Goal: Use online tool/utility: Utilize a website feature to perform a specific function

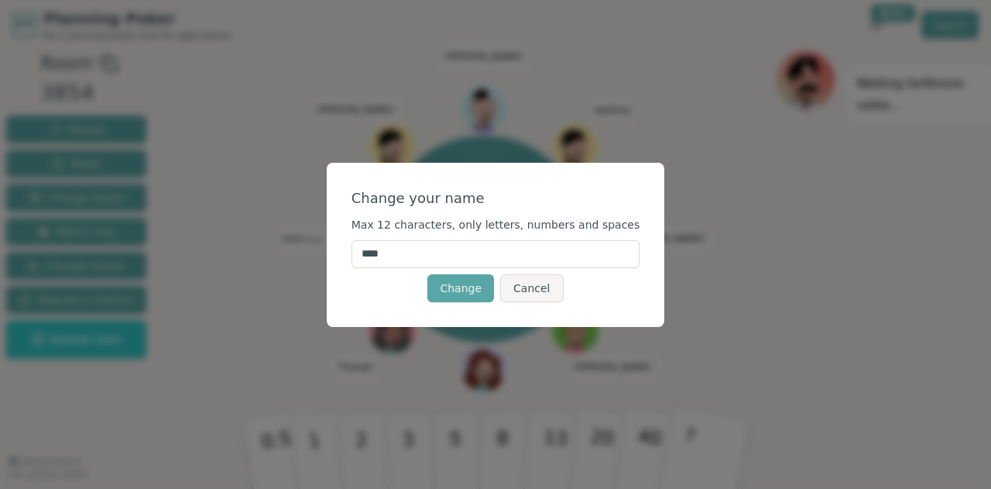
drag, startPoint x: 442, startPoint y: 249, endPoint x: 322, endPoint y: 247, distance: 120.0
click at [314, 262] on div "Change your name Max 12 characters, only letters, numbers and spaces **** Chang…" at bounding box center [495, 244] width 991 height 489
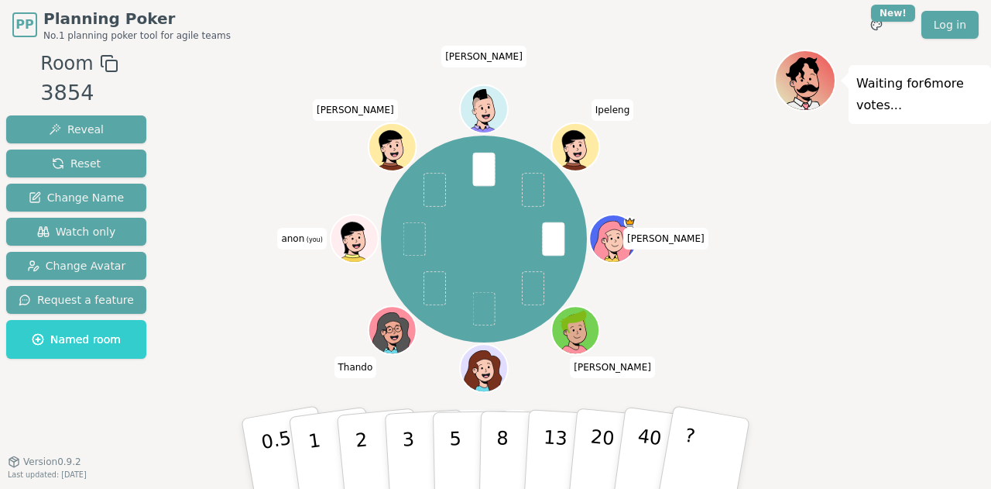
click at [784, 283] on div "Waiting for 6 more votes..." at bounding box center [882, 263] width 217 height 426
click at [412, 243] on span at bounding box center [414, 239] width 22 height 34
click at [304, 238] on span "(you)" at bounding box center [313, 239] width 19 height 7
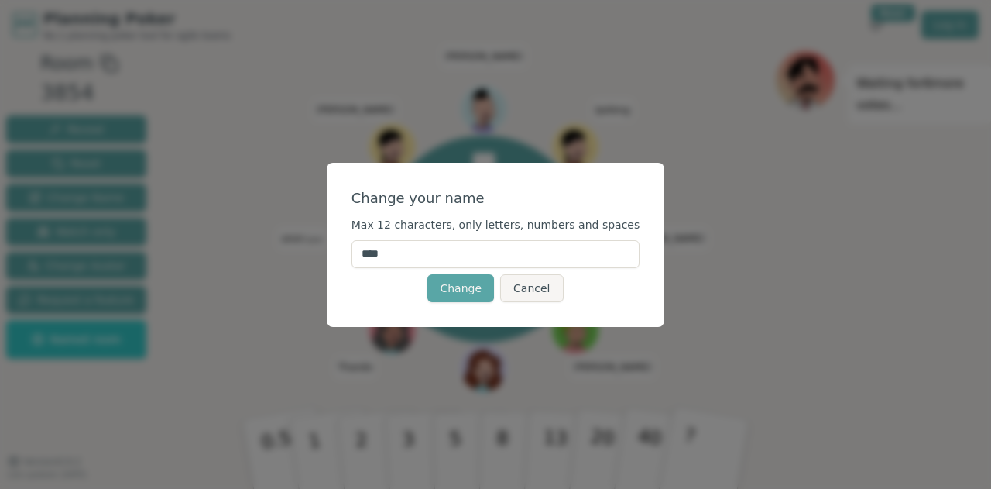
click at [392, 261] on input "****" at bounding box center [496, 254] width 289 height 28
drag, startPoint x: 426, startPoint y: 252, endPoint x: 371, endPoint y: 244, distance: 55.5
click at [369, 252] on div "Change your name Max 12 characters, only letters, numbers and spaces **** Chang…" at bounding box center [496, 245] width 338 height 164
type input "*****"
click at [473, 287] on button "Change" at bounding box center [460, 288] width 67 height 28
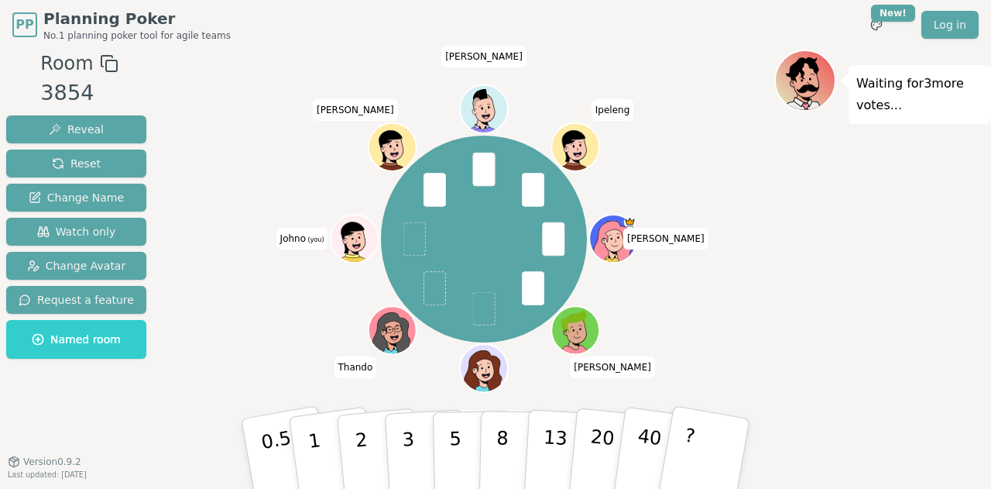
click at [357, 244] on icon at bounding box center [356, 246] width 23 height 8
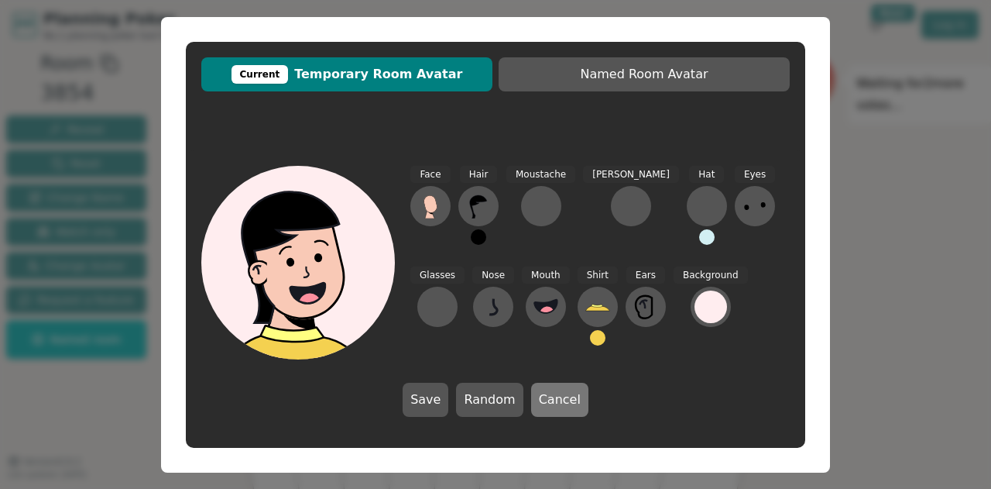
click at [548, 391] on button "Cancel" at bounding box center [559, 399] width 57 height 34
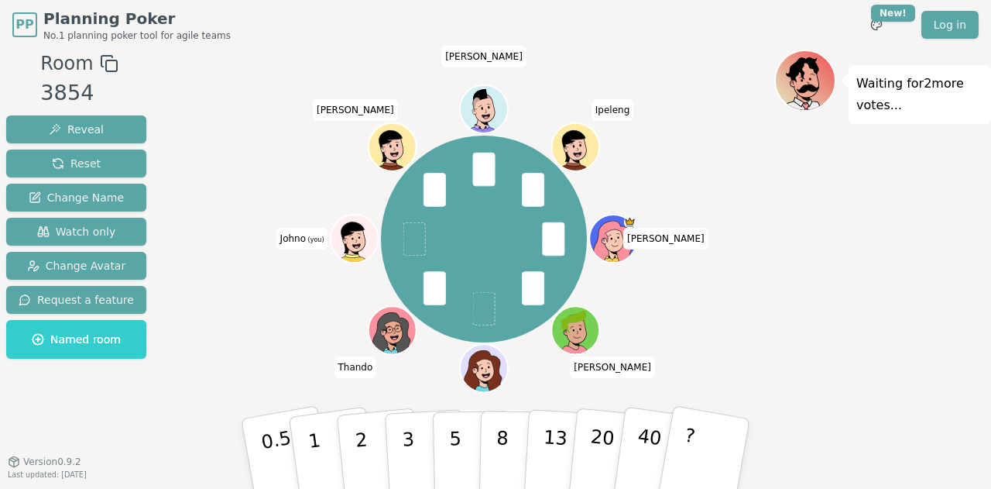
click at [418, 244] on span at bounding box center [414, 239] width 22 height 34
click at [360, 451] on p "2" at bounding box center [363, 455] width 20 height 84
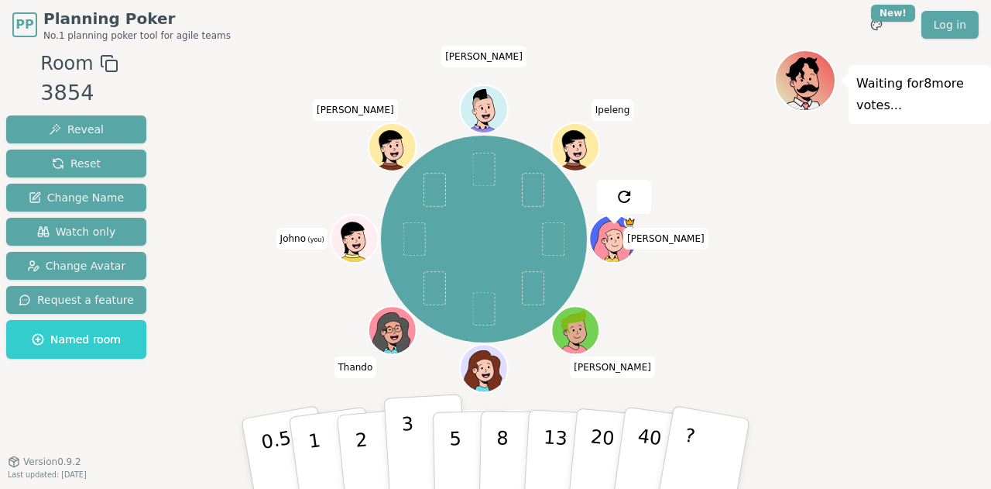
click at [418, 448] on button "3" at bounding box center [426, 453] width 84 height 121
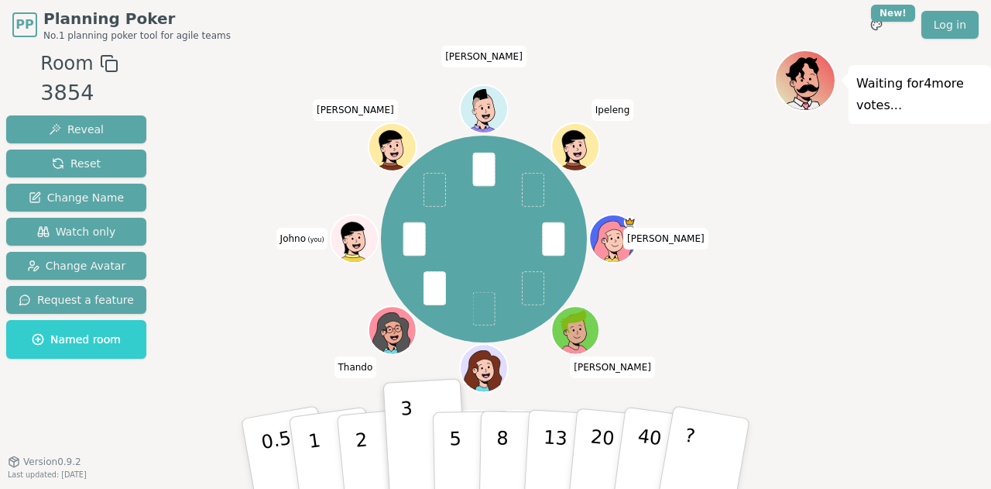
click at [348, 238] on icon at bounding box center [345, 241] width 8 height 6
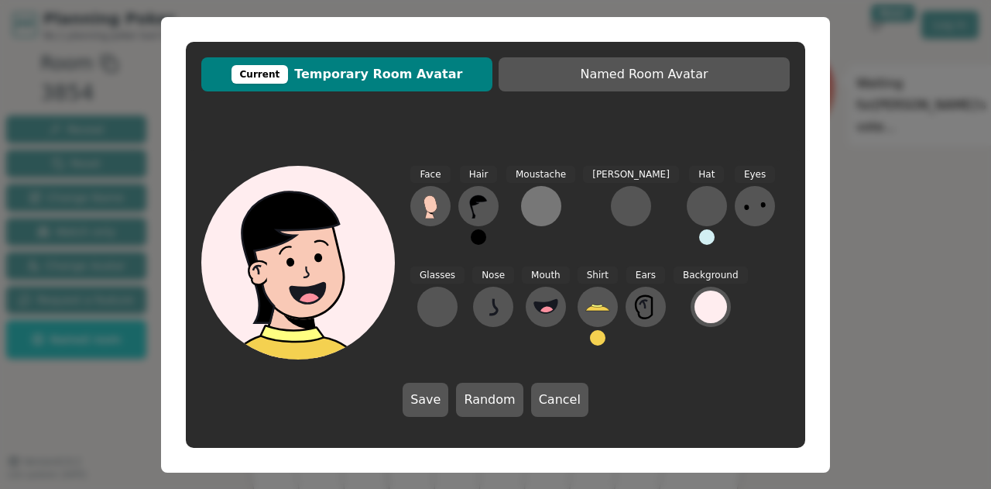
click at [538, 191] on button at bounding box center [541, 206] width 40 height 40
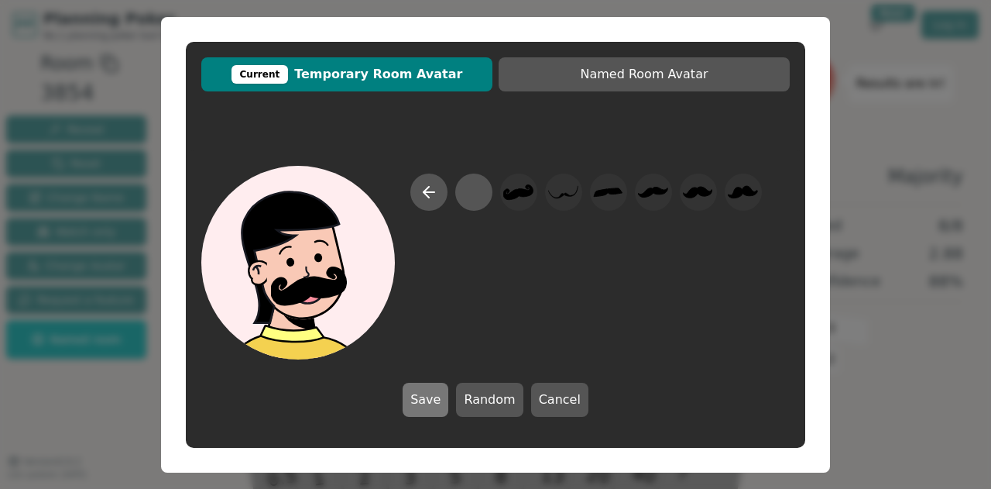
click at [441, 395] on button "Save" at bounding box center [426, 399] width 46 height 34
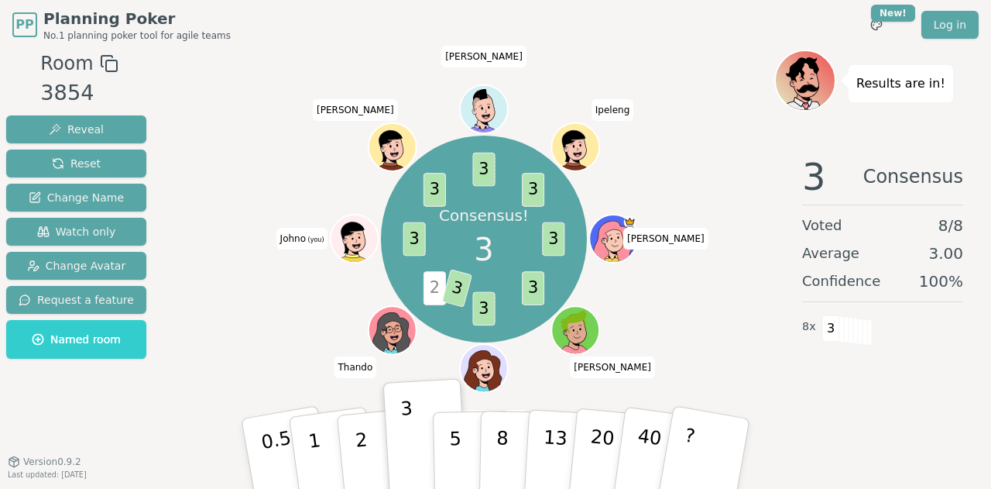
click at [352, 244] on icon at bounding box center [356, 246] width 23 height 8
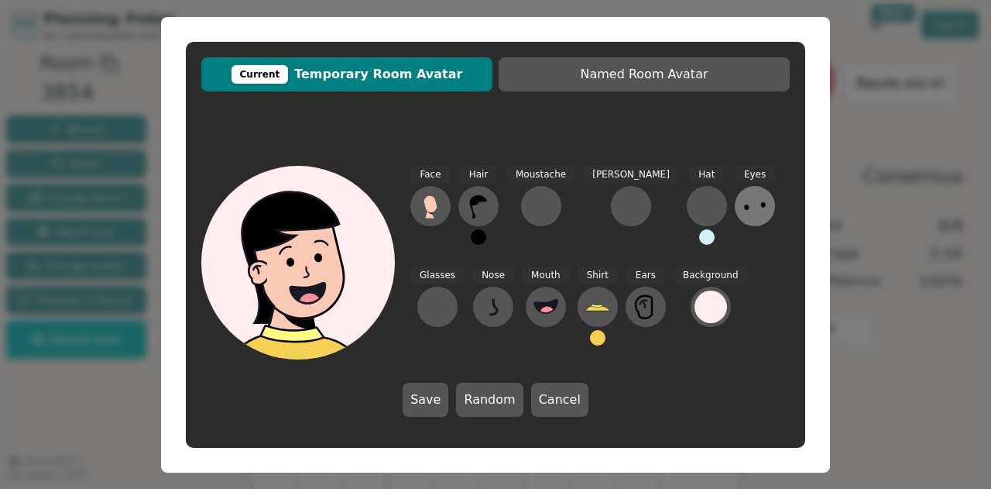
click at [744, 207] on ellipse at bounding box center [746, 206] width 5 height 5
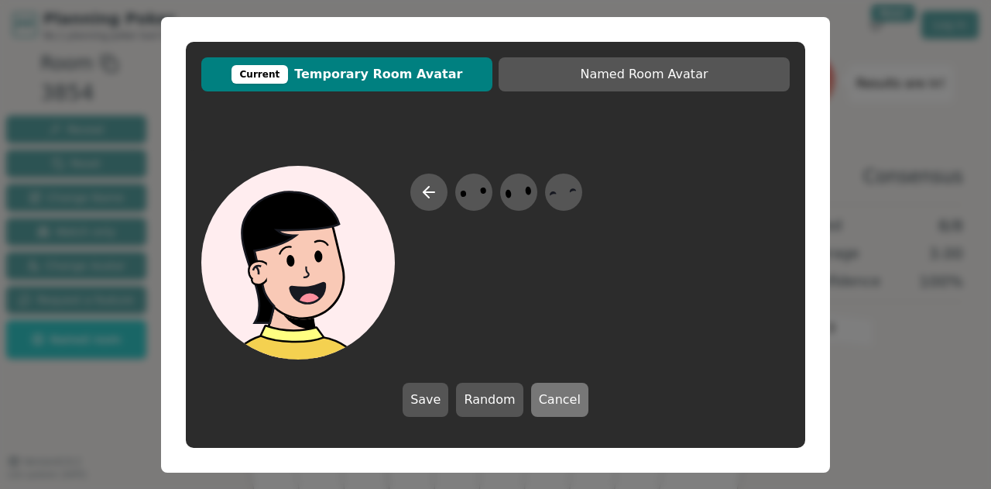
click at [542, 396] on button "Cancel" at bounding box center [559, 399] width 57 height 34
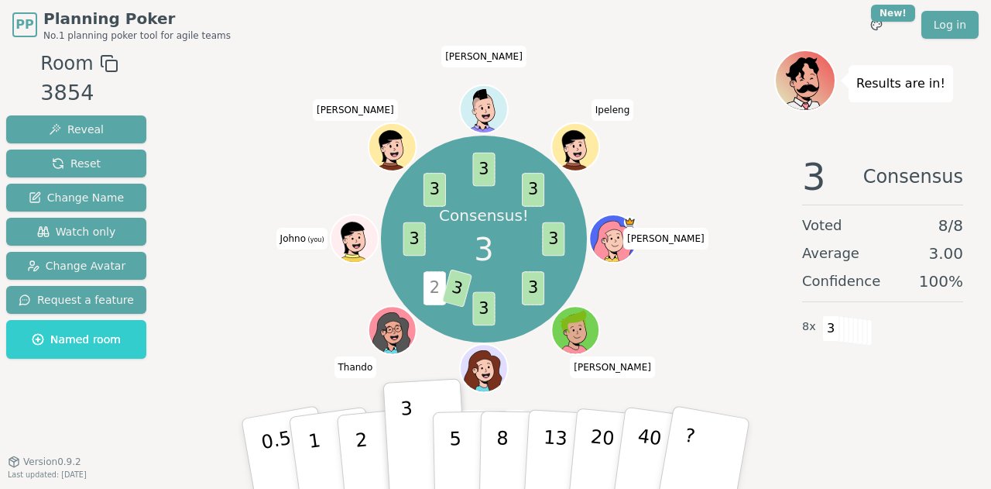
click at [355, 249] on icon at bounding box center [356, 246] width 23 height 8
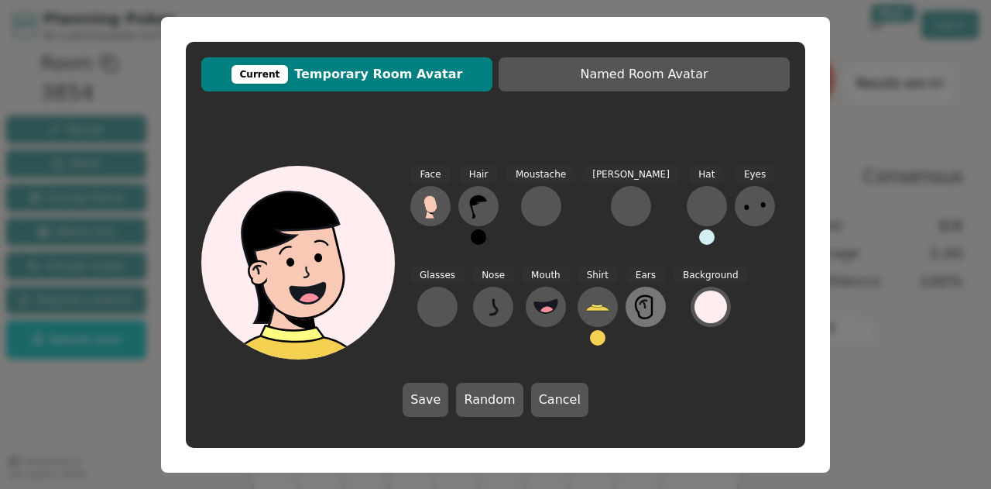
click at [633, 301] on icon at bounding box center [645, 306] width 25 height 25
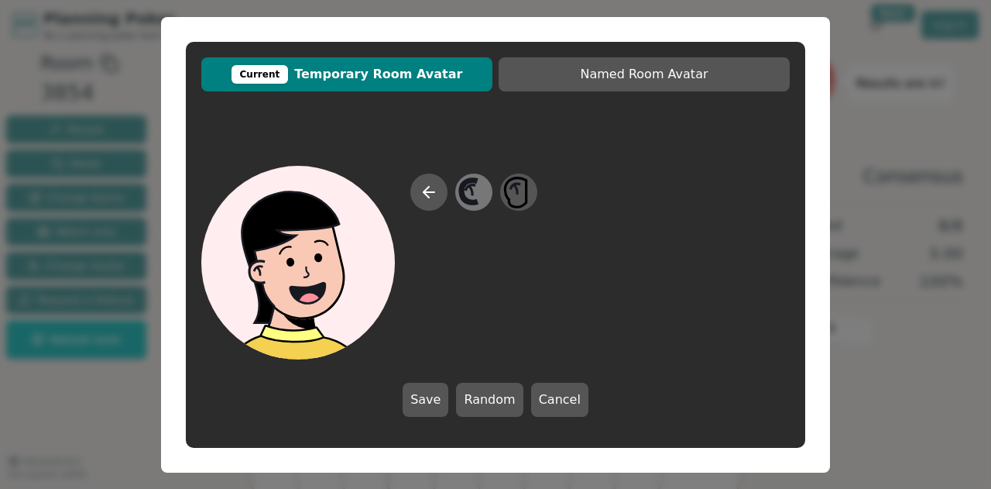
click at [473, 191] on icon at bounding box center [471, 190] width 4 height 10
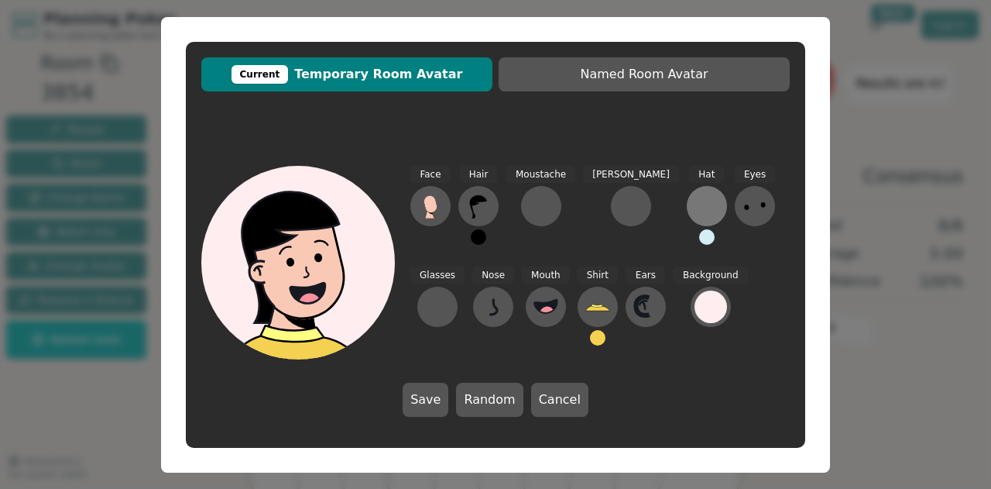
click at [695, 210] on div at bounding box center [707, 206] width 25 height 25
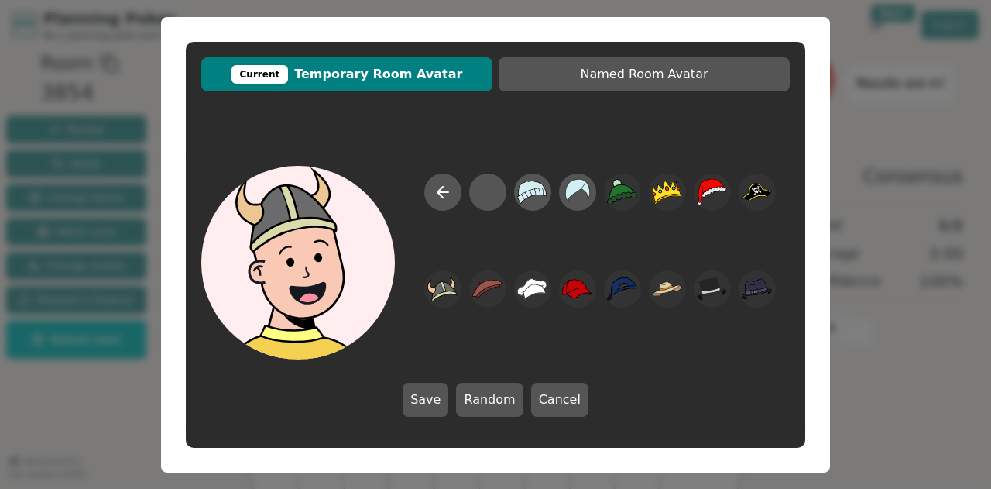
click at [273, 72] on div "Current" at bounding box center [260, 74] width 57 height 19
click at [441, 396] on button "Save" at bounding box center [426, 399] width 46 height 34
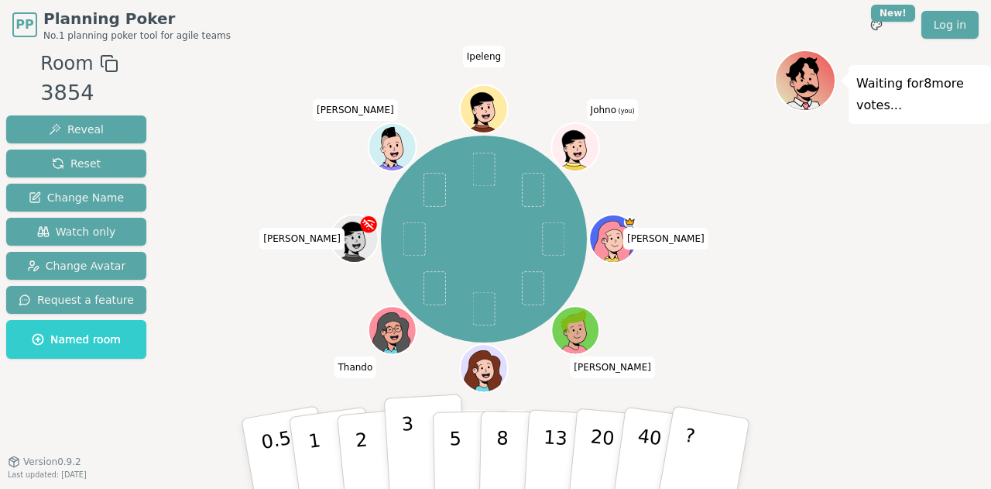
click at [417, 437] on button "3" at bounding box center [426, 453] width 84 height 121
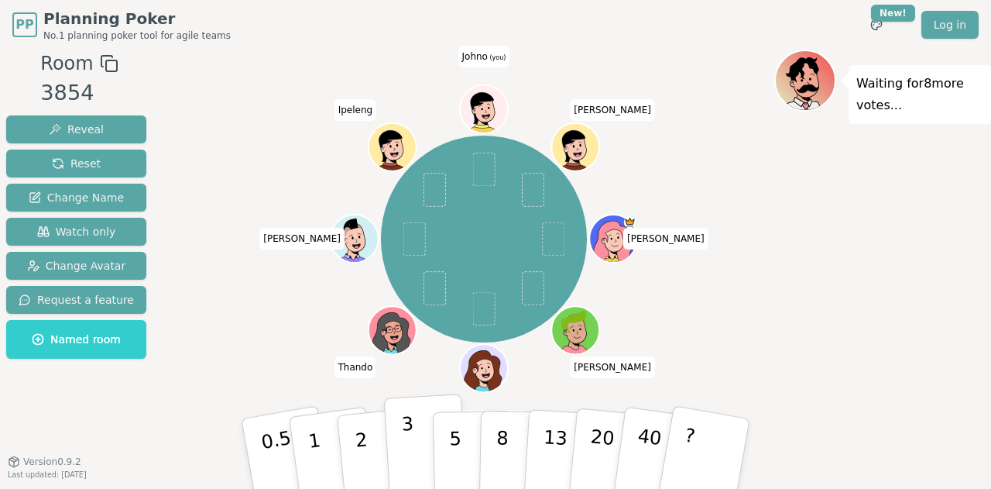
click at [409, 444] on p "3" at bounding box center [409, 455] width 17 height 84
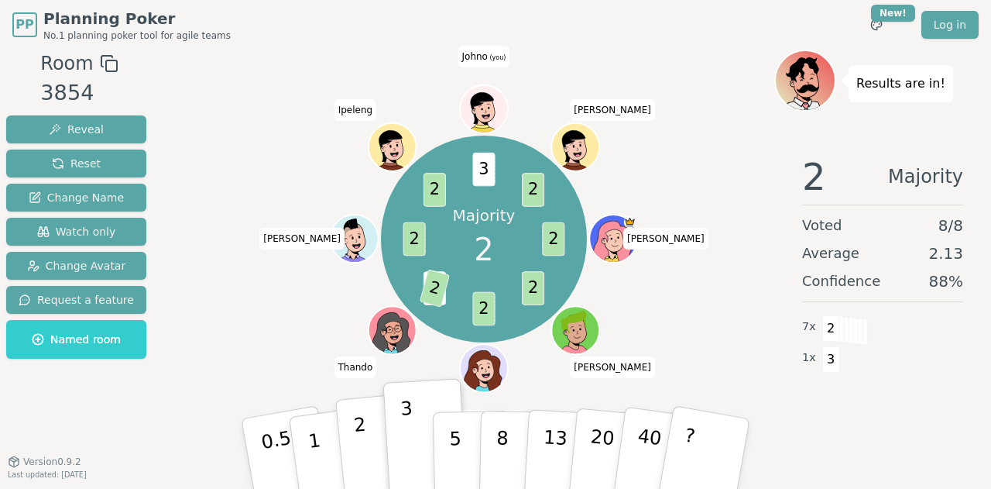
click at [364, 429] on button "2" at bounding box center [379, 454] width 88 height 123
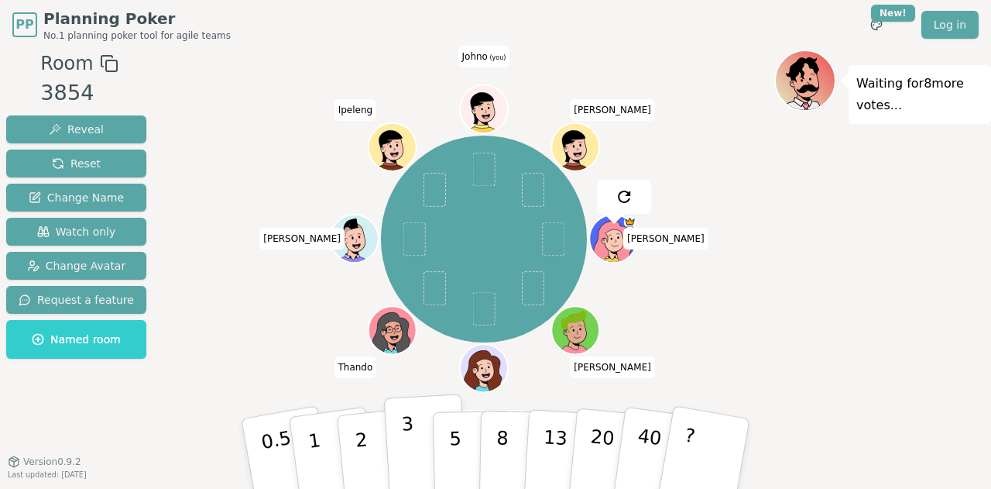
click at [408, 441] on p "3" at bounding box center [409, 455] width 17 height 84
click at [362, 441] on p "2" at bounding box center [363, 455] width 20 height 84
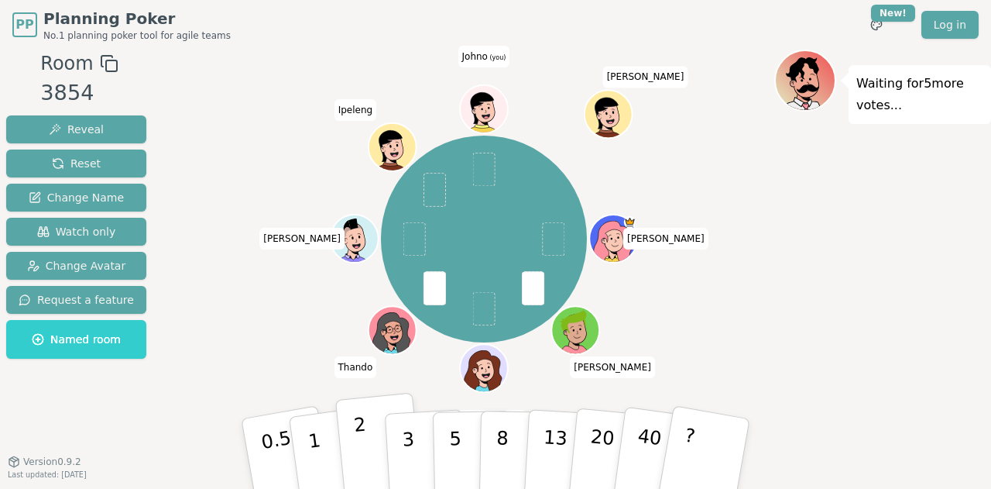
click at [361, 439] on p "2" at bounding box center [363, 455] width 20 height 84
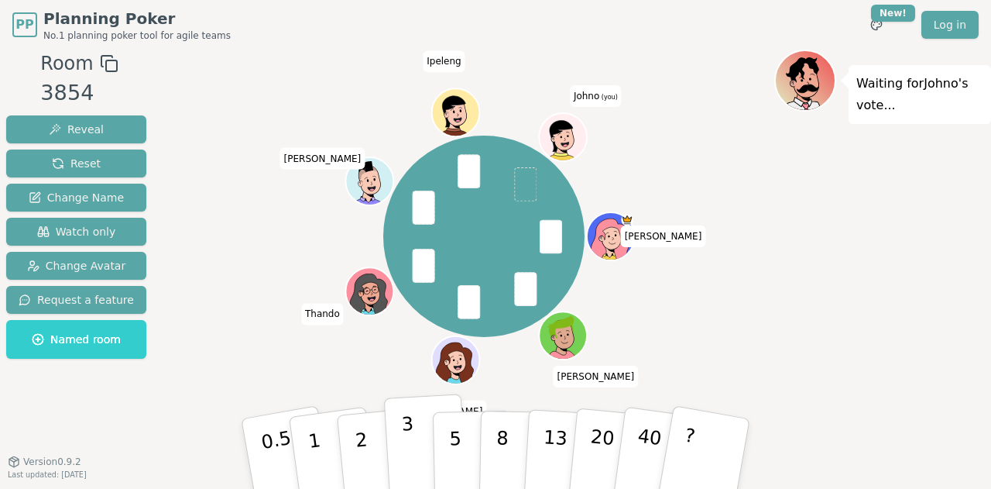
click at [418, 444] on button "3" at bounding box center [426, 453] width 84 height 121
click at [415, 442] on button "3" at bounding box center [426, 453] width 84 height 121
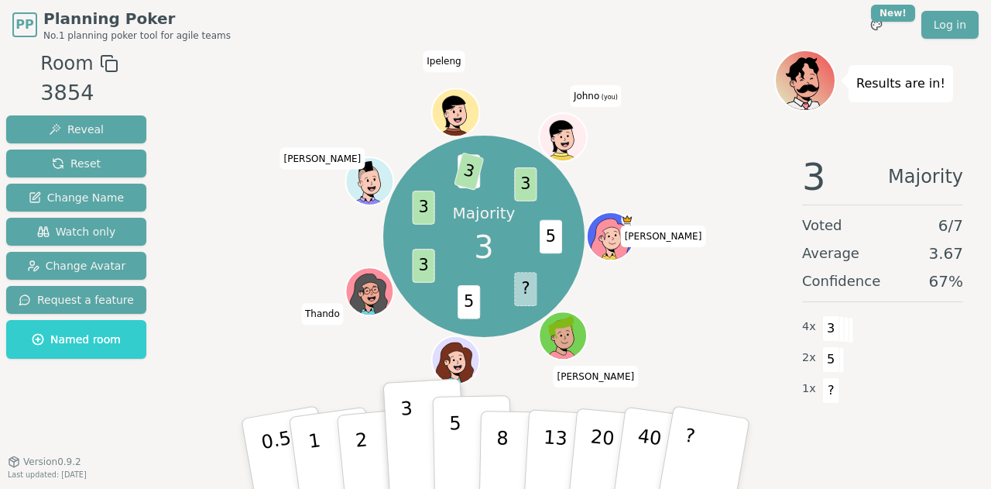
click at [452, 440] on p "5" at bounding box center [455, 454] width 13 height 84
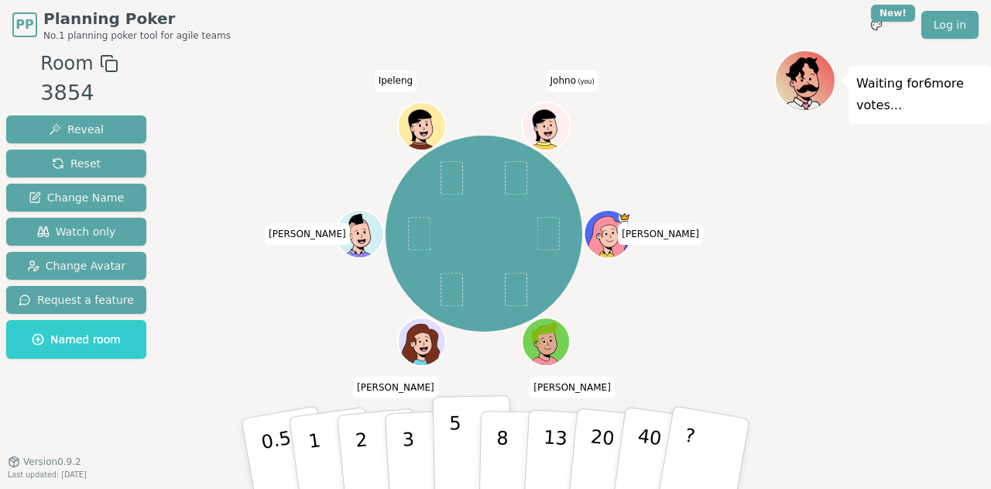
click at [455, 441] on p "5" at bounding box center [455, 454] width 13 height 84
